Goal: Transaction & Acquisition: Purchase product/service

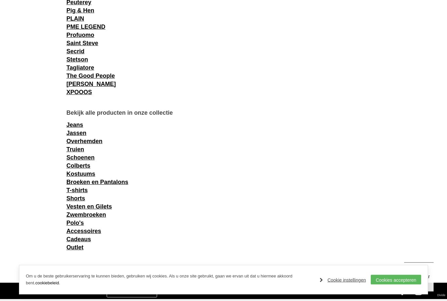
scroll to position [782, 0]
click at [114, 184] on link "Broeken en Pantalons" at bounding box center [97, 182] width 62 height 7
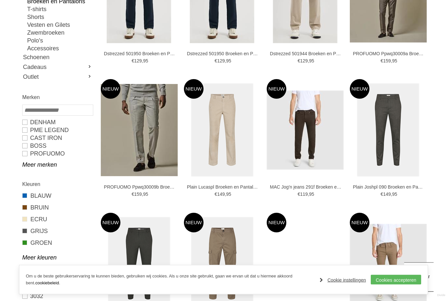
scroll to position [175, 0]
click at [47, 165] on link "Meer merken" at bounding box center [57, 165] width 70 height 8
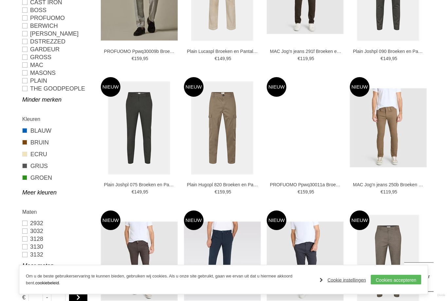
scroll to position [311, 0]
click at [28, 169] on link "GRIJS" at bounding box center [57, 166] width 70 height 9
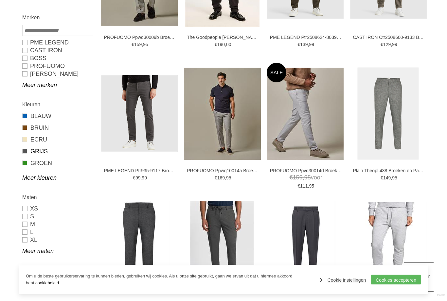
scroll to position [231, 0]
click at [52, 88] on link "Meer merken" at bounding box center [57, 85] width 70 height 8
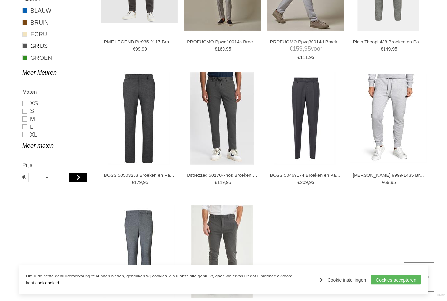
scroll to position [361, 0]
click at [0, 0] on link "54" at bounding box center [0, 0] width 0 height 0
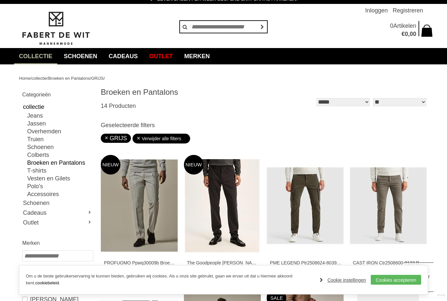
scroll to position [0, 0]
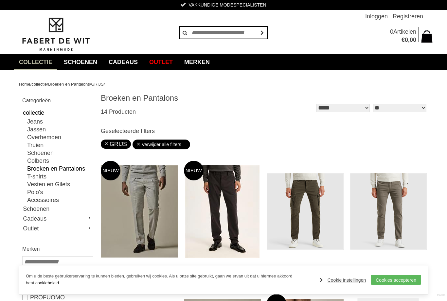
click at [139, 147] on link "Verwijder alle filters" at bounding box center [161, 145] width 50 height 10
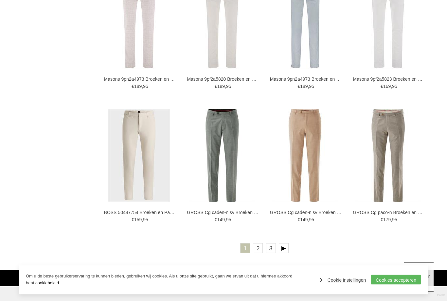
scroll to position [1084, 0]
click at [281, 248] on link at bounding box center [284, 248] width 10 height 10
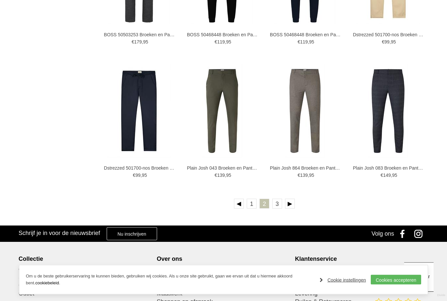
scroll to position [1120, 0]
click at [277, 208] on link "3" at bounding box center [277, 204] width 10 height 10
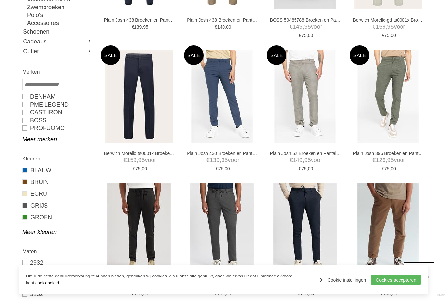
scroll to position [200, 0]
